Goal: Book appointment/travel/reservation

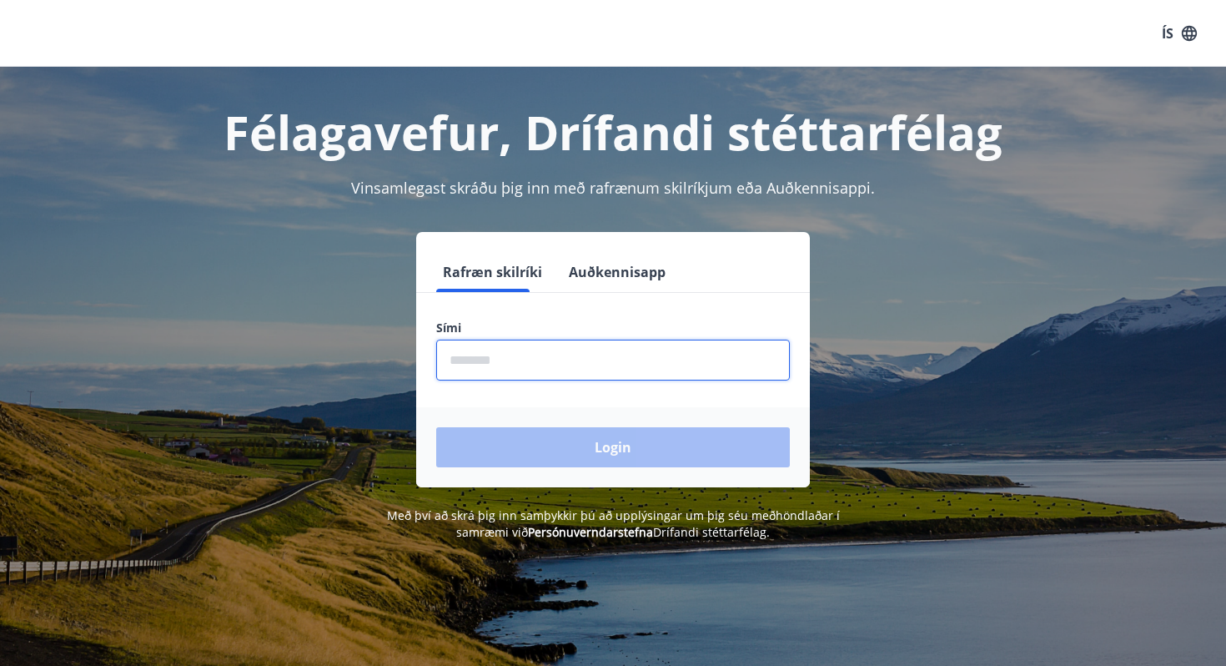
click at [580, 357] on input "phone" at bounding box center [613, 360] width 354 height 41
click at [550, 350] on input "phone" at bounding box center [613, 360] width 354 height 41
click at [483, 360] on input "phone" at bounding box center [613, 360] width 354 height 41
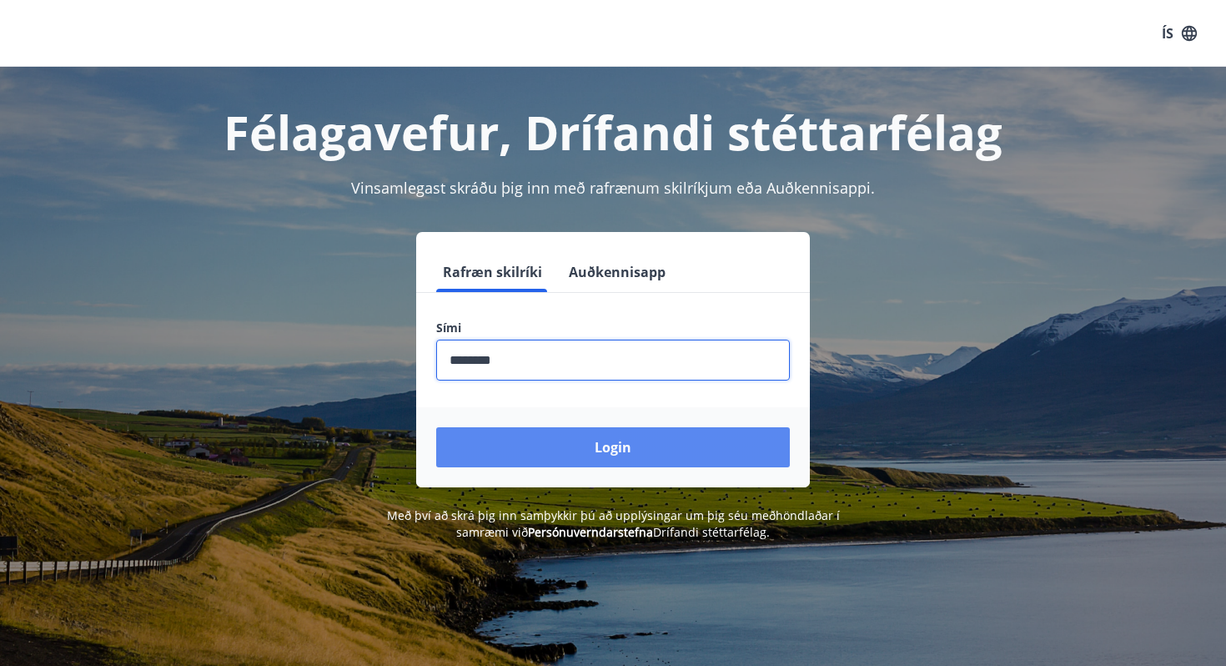
type input "********"
click at [558, 440] on button "Login" at bounding box center [613, 447] width 354 height 40
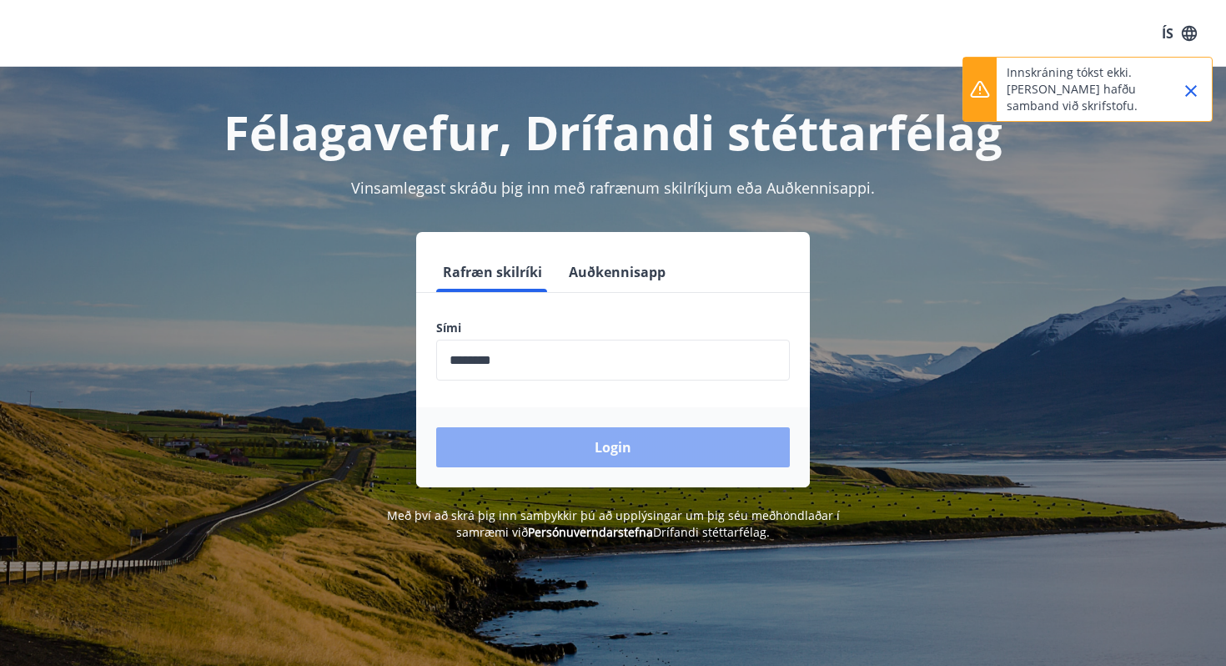
click at [652, 444] on button "Login" at bounding box center [613, 447] width 354 height 40
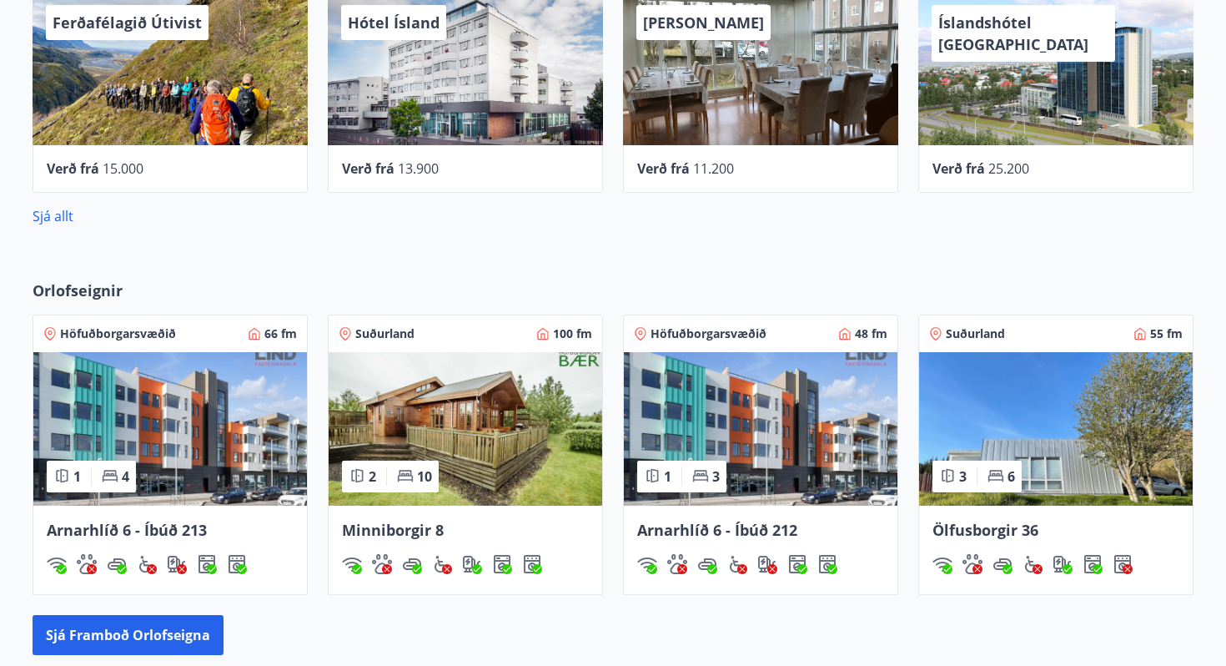
scroll to position [1085, 0]
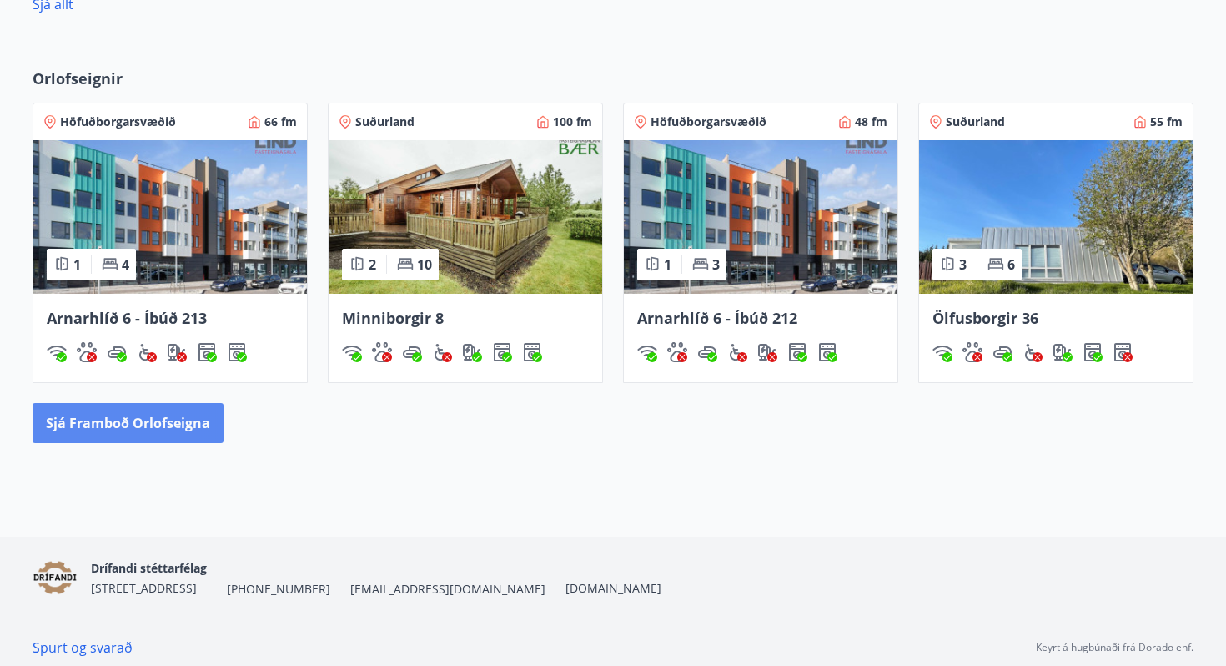
click at [133, 424] on button "Sjá framboð orlofseigna" at bounding box center [128, 423] width 191 height 40
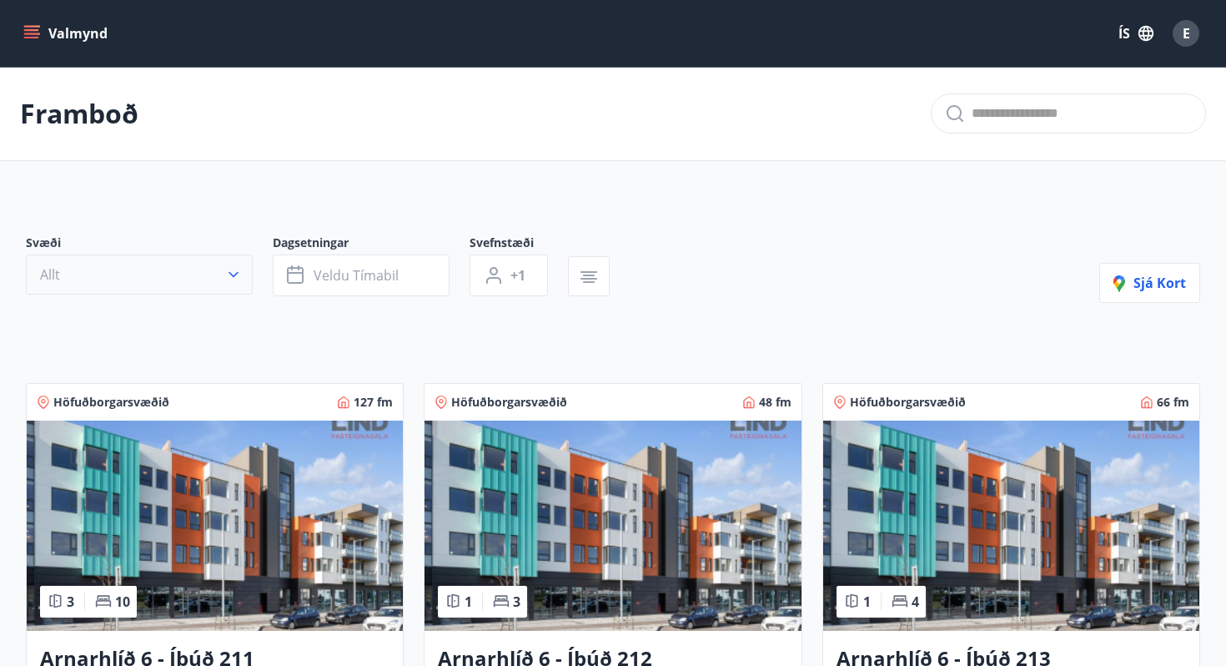
click at [234, 266] on icon "button" at bounding box center [233, 274] width 17 height 17
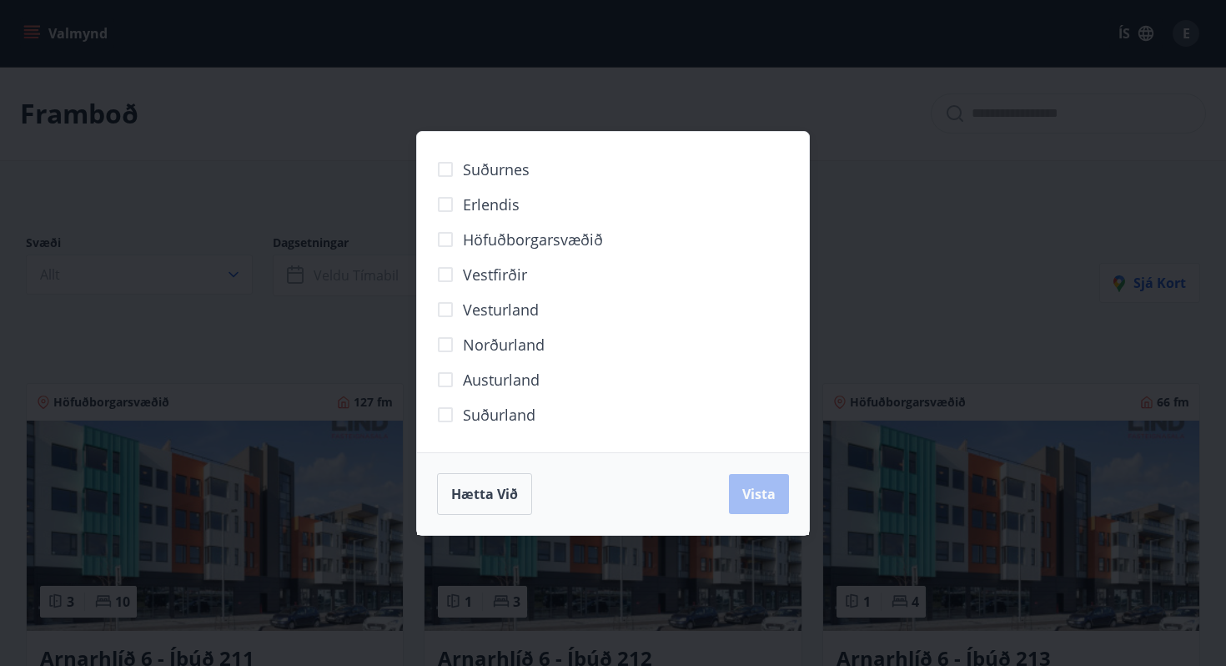
click at [572, 242] on span "Höfuðborgarsvæðið" at bounding box center [533, 240] width 140 height 22
click at [745, 489] on span "Vista" at bounding box center [758, 494] width 33 height 18
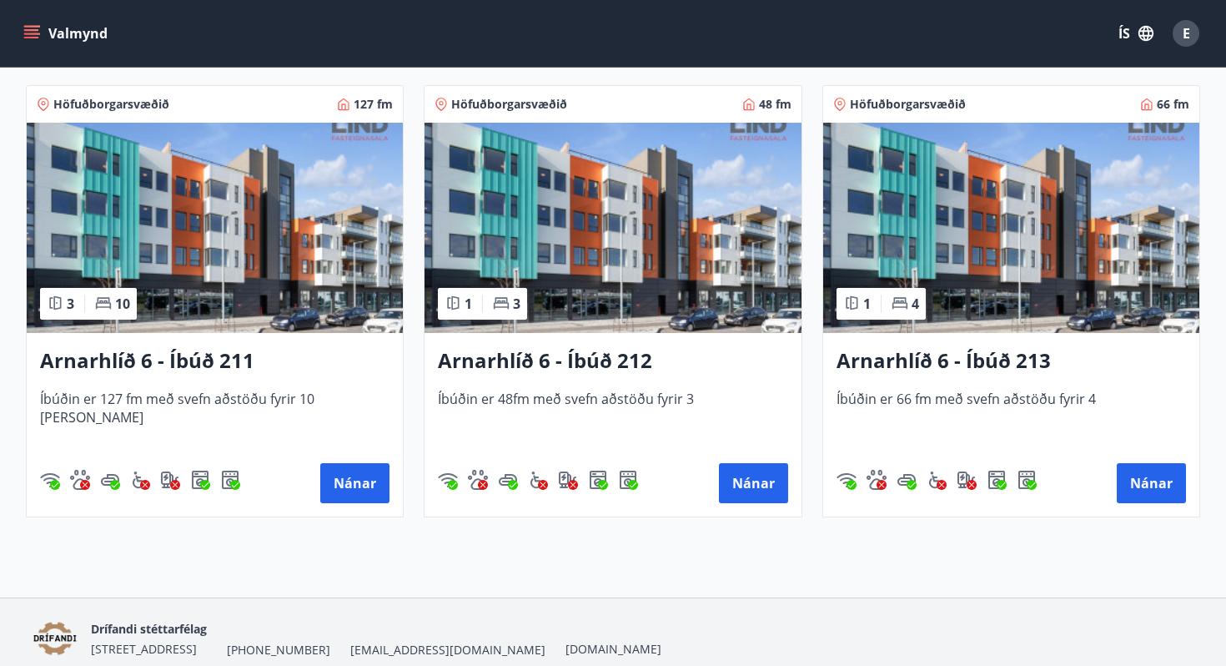
scroll to position [335, 0]
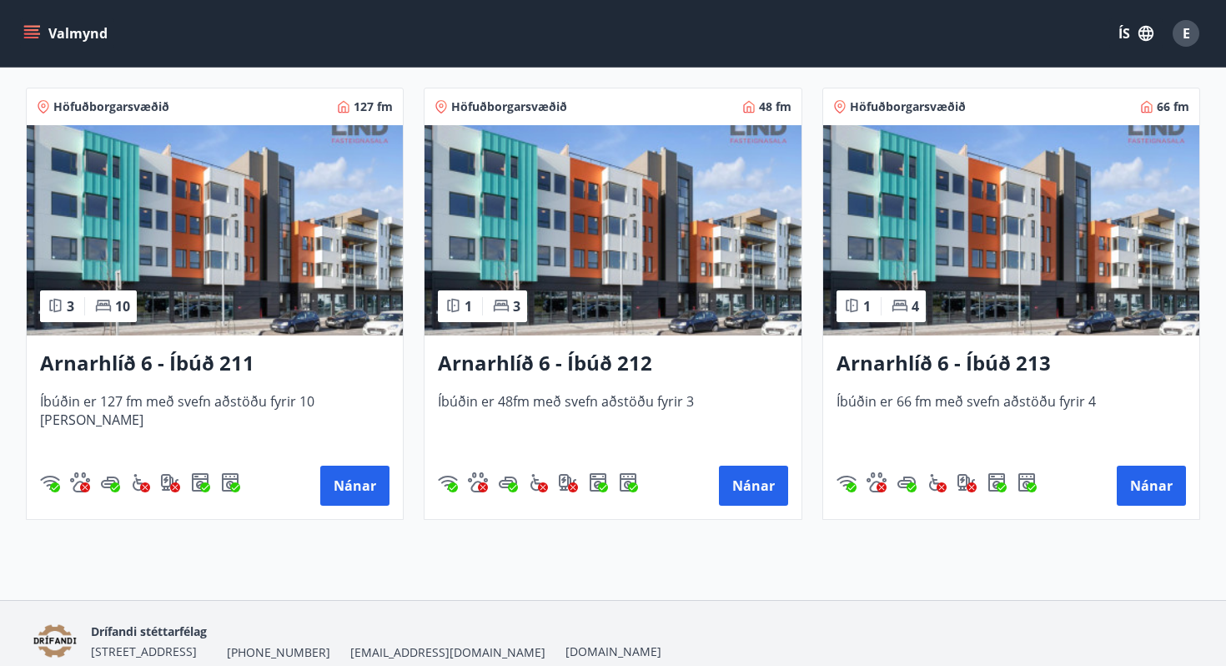
click at [526, 320] on div "1 3" at bounding box center [482, 306] width 89 height 32
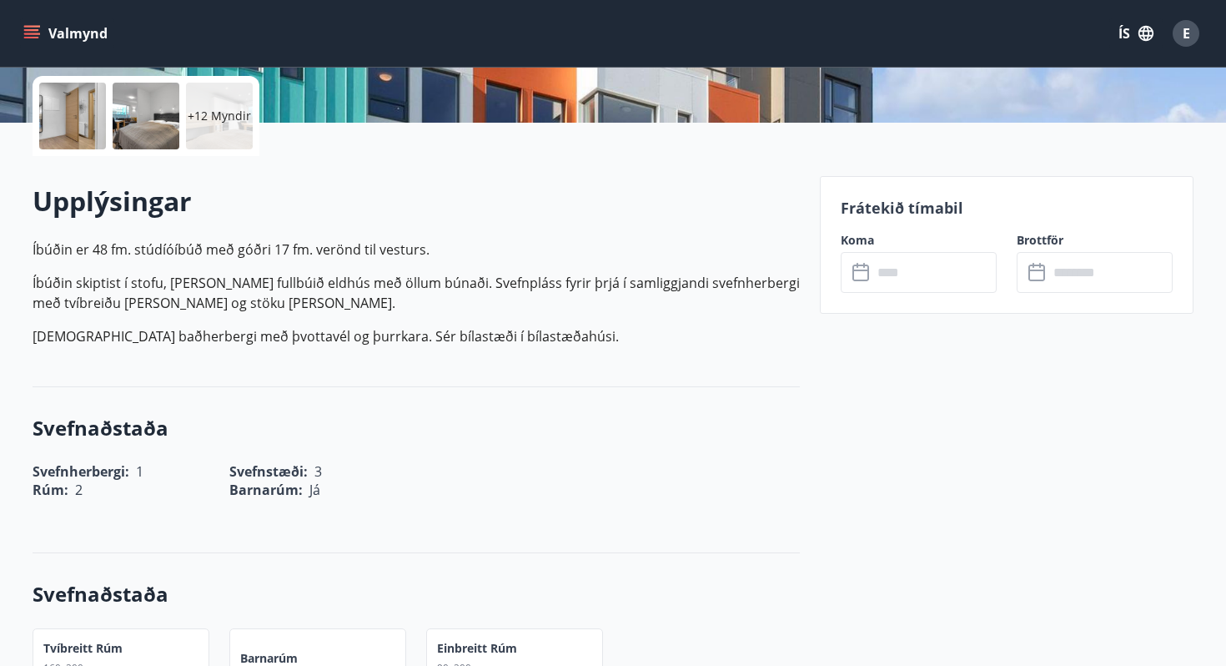
scroll to position [390, 0]
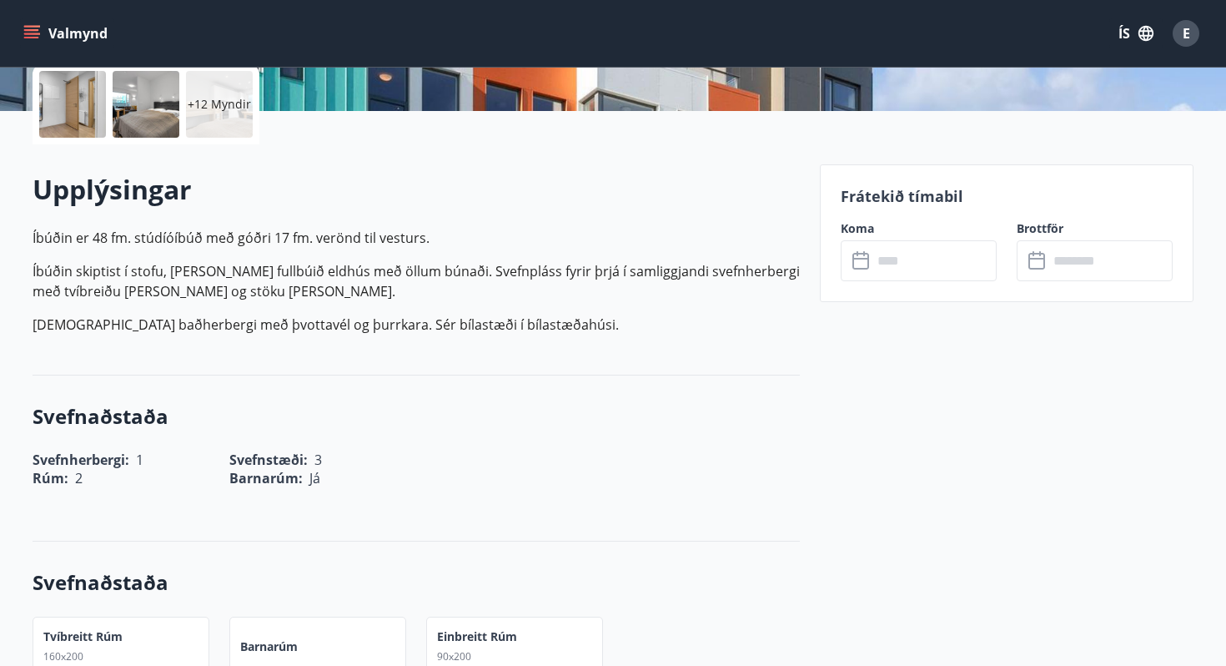
click at [937, 273] on input "text" at bounding box center [935, 260] width 124 height 41
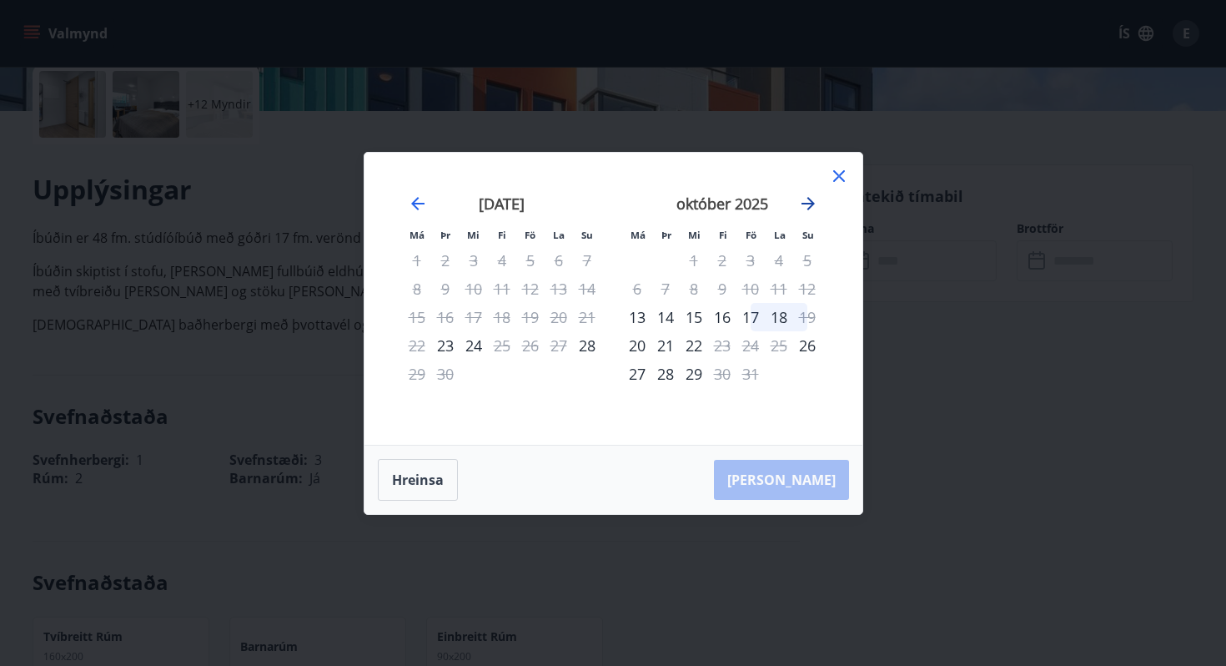
click at [805, 208] on icon "Move forward to switch to the next month." at bounding box center [808, 204] width 20 height 20
click at [836, 174] on icon at bounding box center [839, 176] width 12 height 12
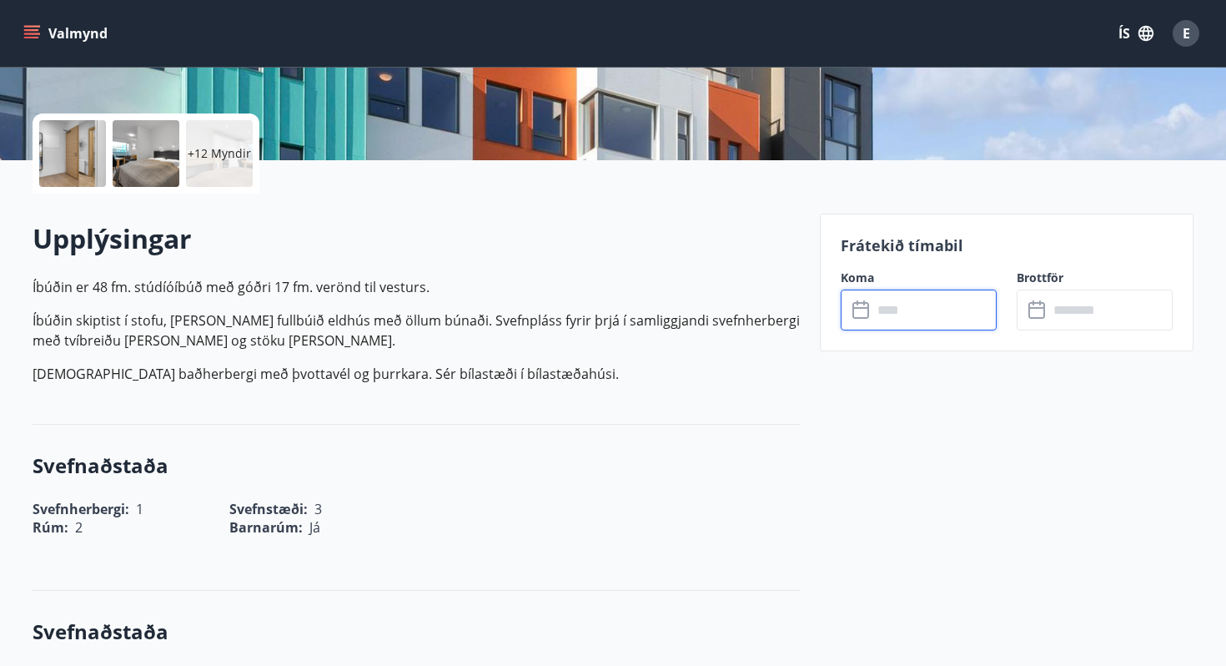
scroll to position [0, 0]
